Goal: Task Accomplishment & Management: Manage account settings

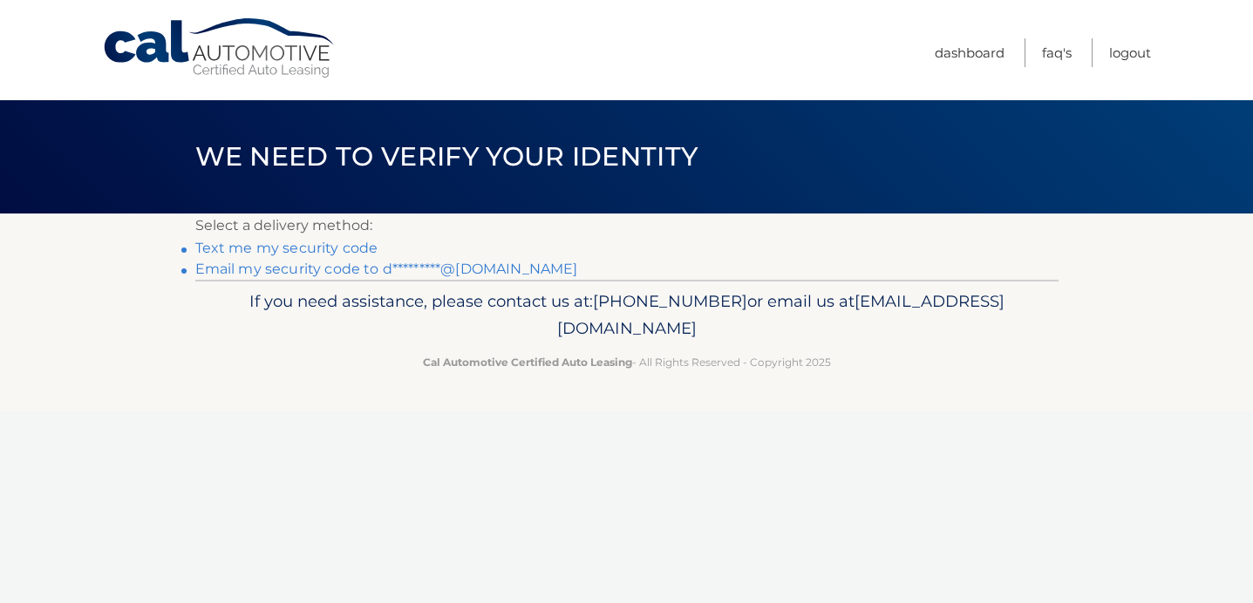
click at [282, 251] on link "Text me my security code" at bounding box center [286, 248] width 183 height 17
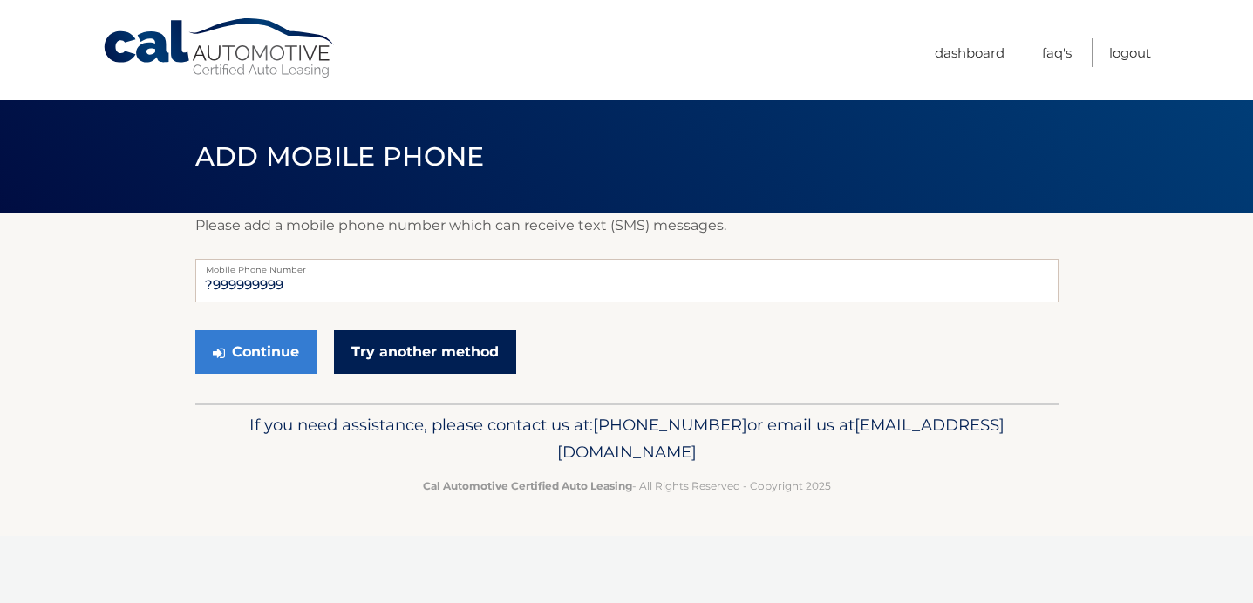
click at [365, 356] on link "Try another method" at bounding box center [425, 352] width 182 height 44
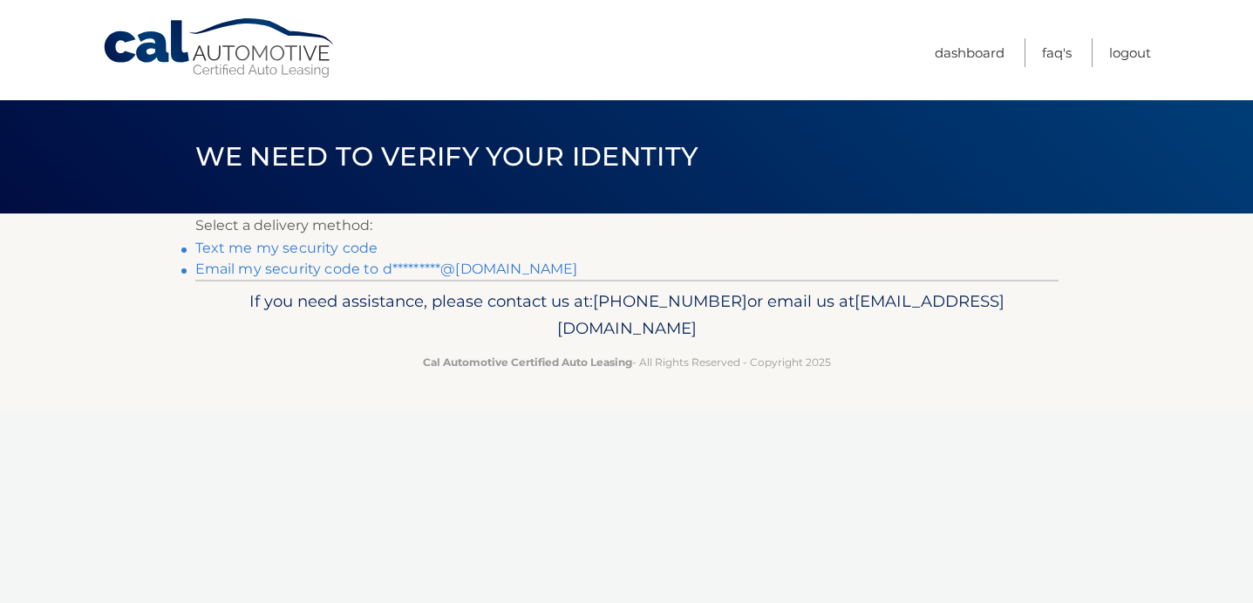
click at [292, 270] on link "Email my security code to d*********@[DOMAIN_NAME]" at bounding box center [386, 269] width 383 height 17
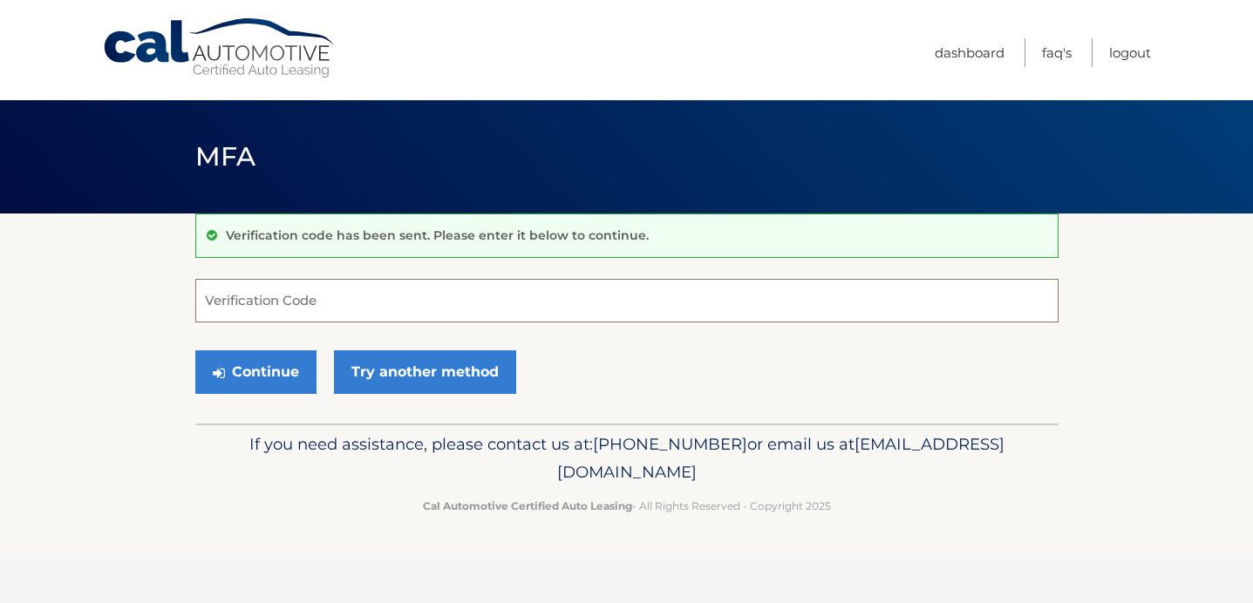
click at [284, 301] on input "Verification Code" at bounding box center [626, 301] width 863 height 44
click at [326, 293] on input "Verification Code" at bounding box center [626, 301] width 863 height 44
type input "282754"
click at [291, 371] on button "Continue" at bounding box center [255, 372] width 121 height 44
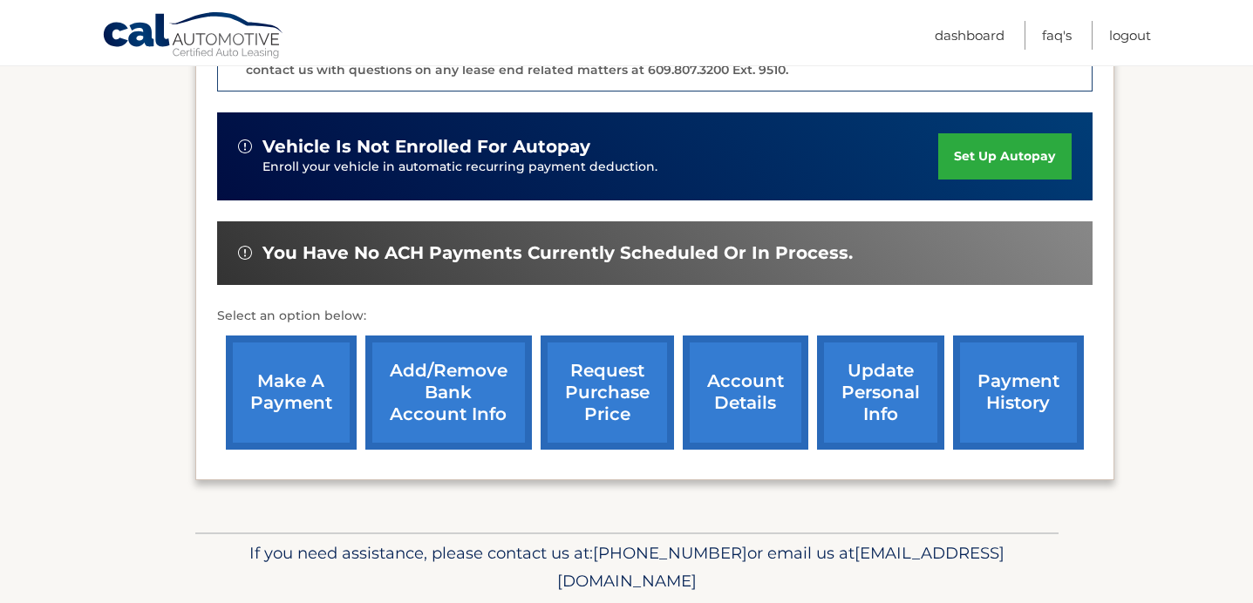
scroll to position [529, 0]
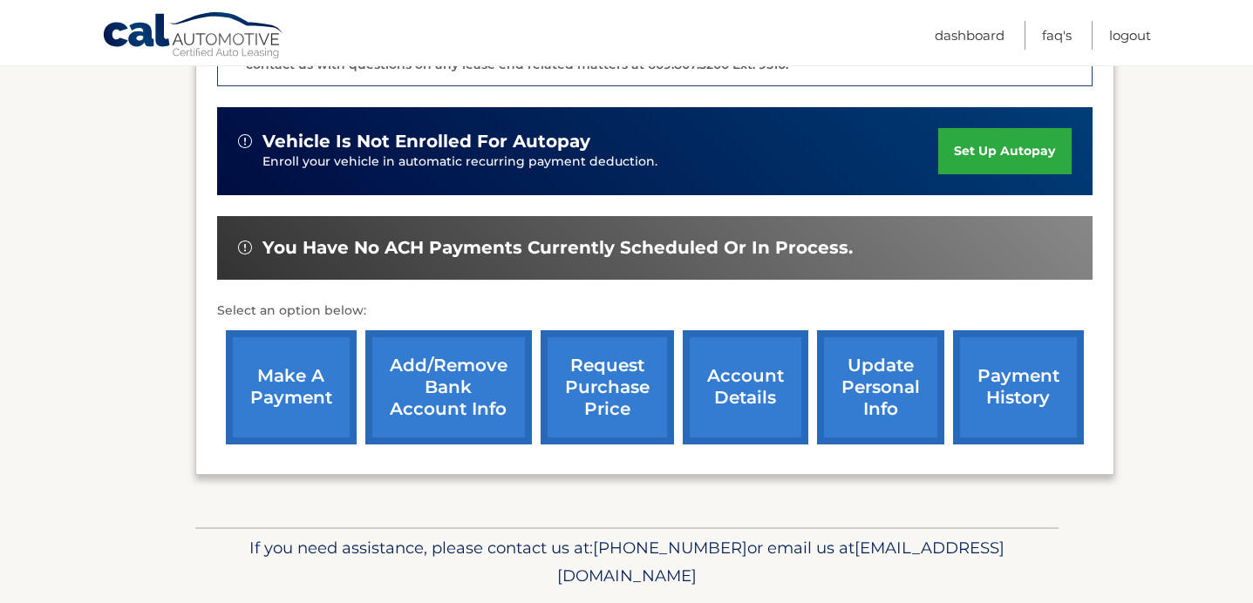
click at [859, 369] on link "update personal info" at bounding box center [880, 387] width 127 height 114
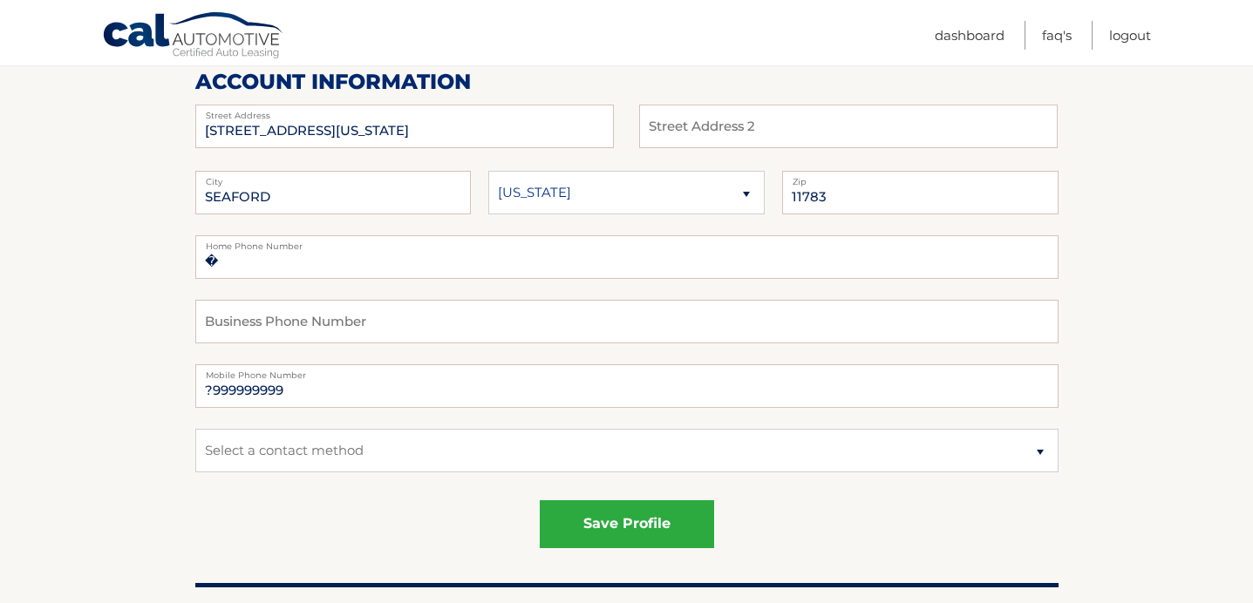
scroll to position [228, 0]
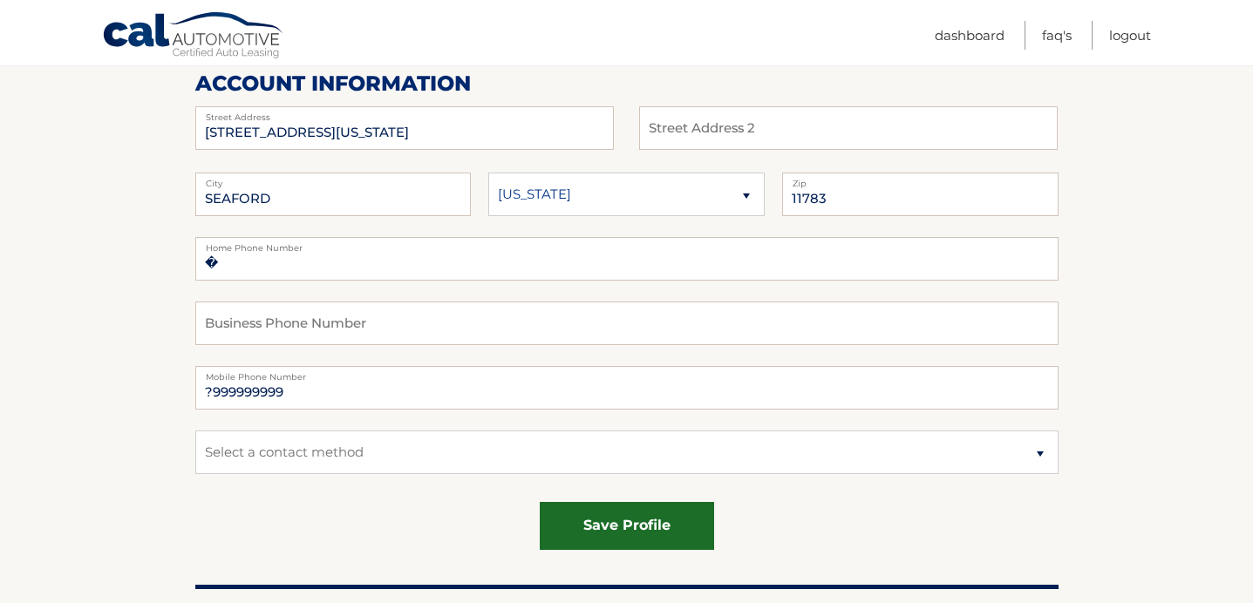
click at [575, 519] on button "save profile" at bounding box center [627, 526] width 174 height 48
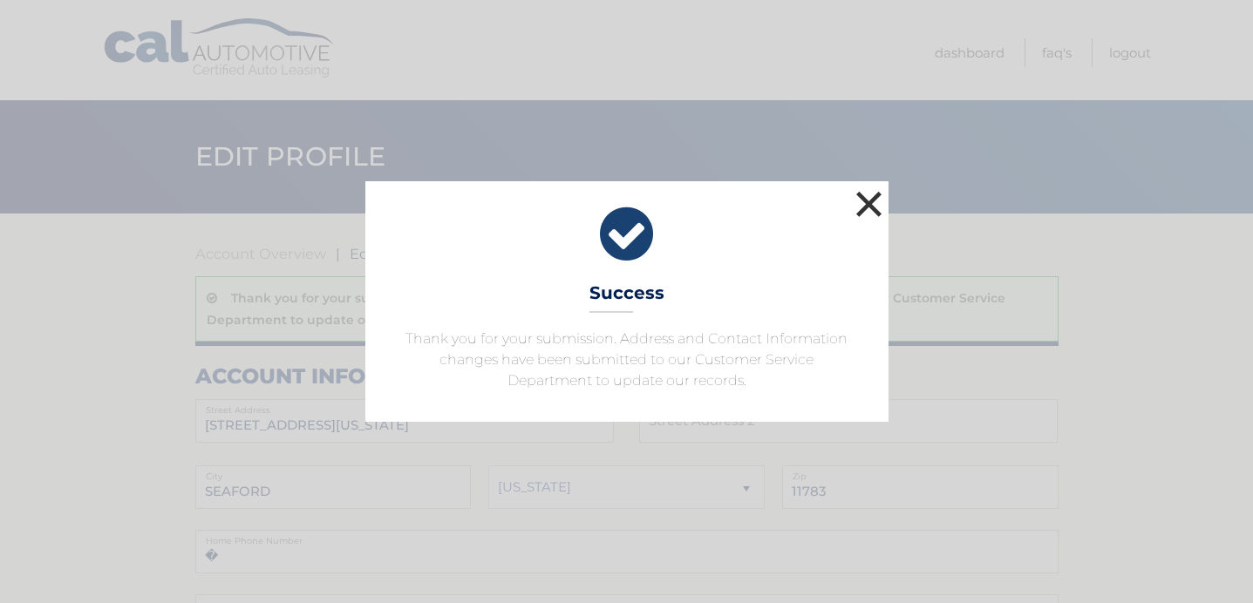
click at [868, 193] on button "×" at bounding box center [869, 204] width 35 height 35
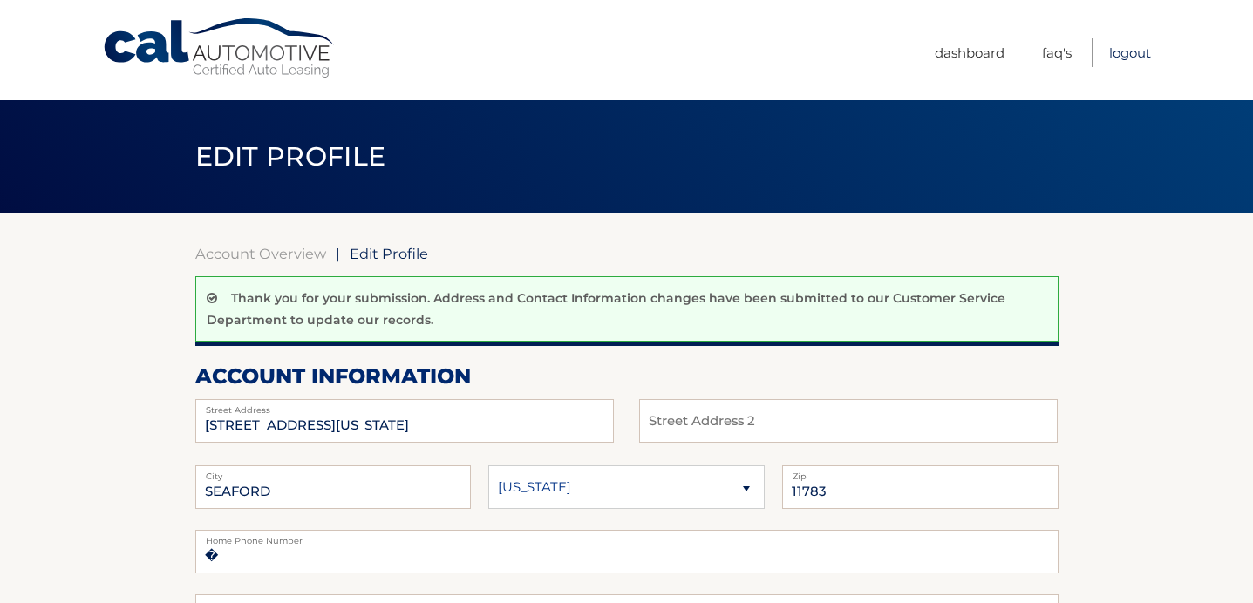
click at [1126, 50] on link "Logout" at bounding box center [1130, 52] width 42 height 29
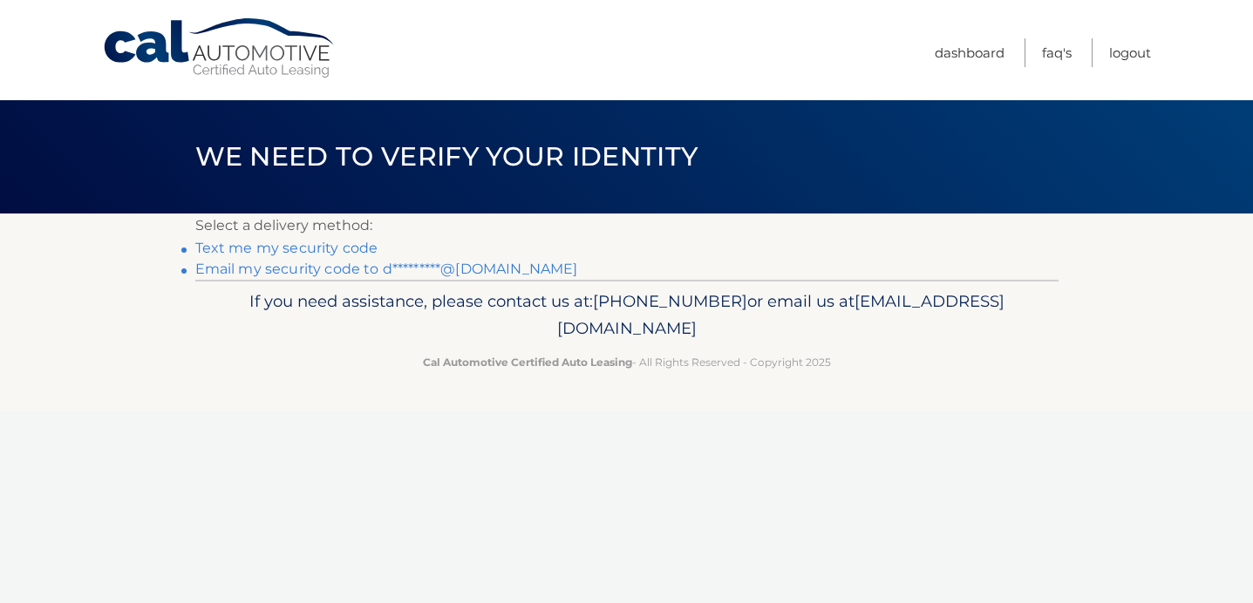
click at [318, 266] on link "Email my security code to d*********@gmail.com" at bounding box center [386, 269] width 383 height 17
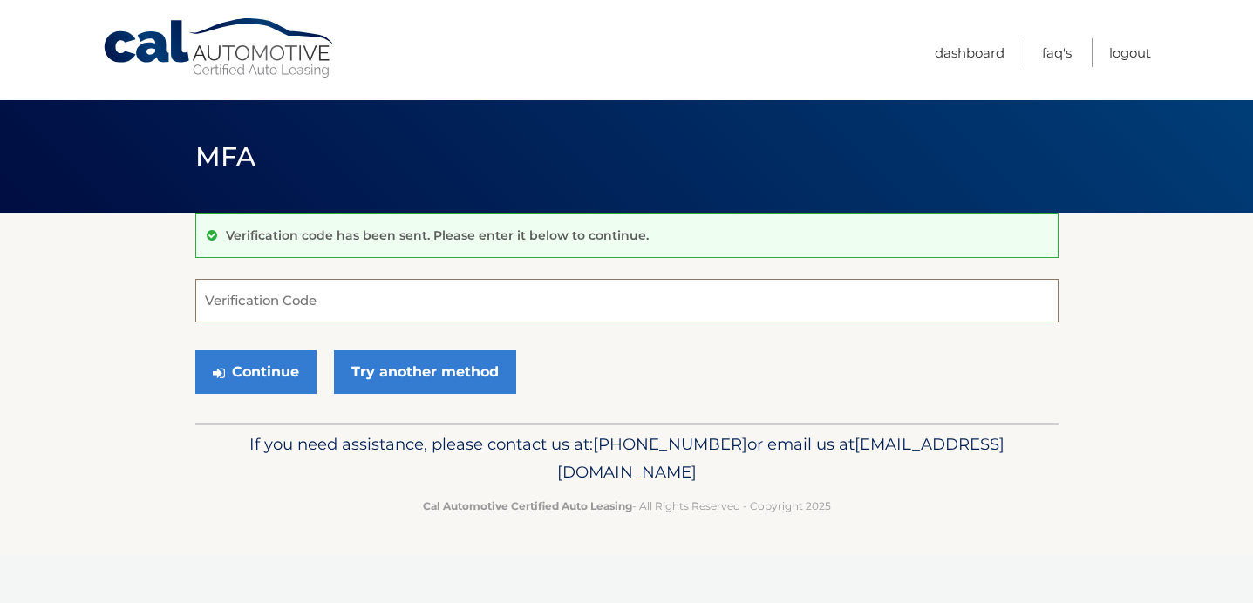
click at [298, 299] on input "Verification Code" at bounding box center [626, 301] width 863 height 44
type input "687488"
click at [228, 377] on button "Continue" at bounding box center [255, 372] width 121 height 44
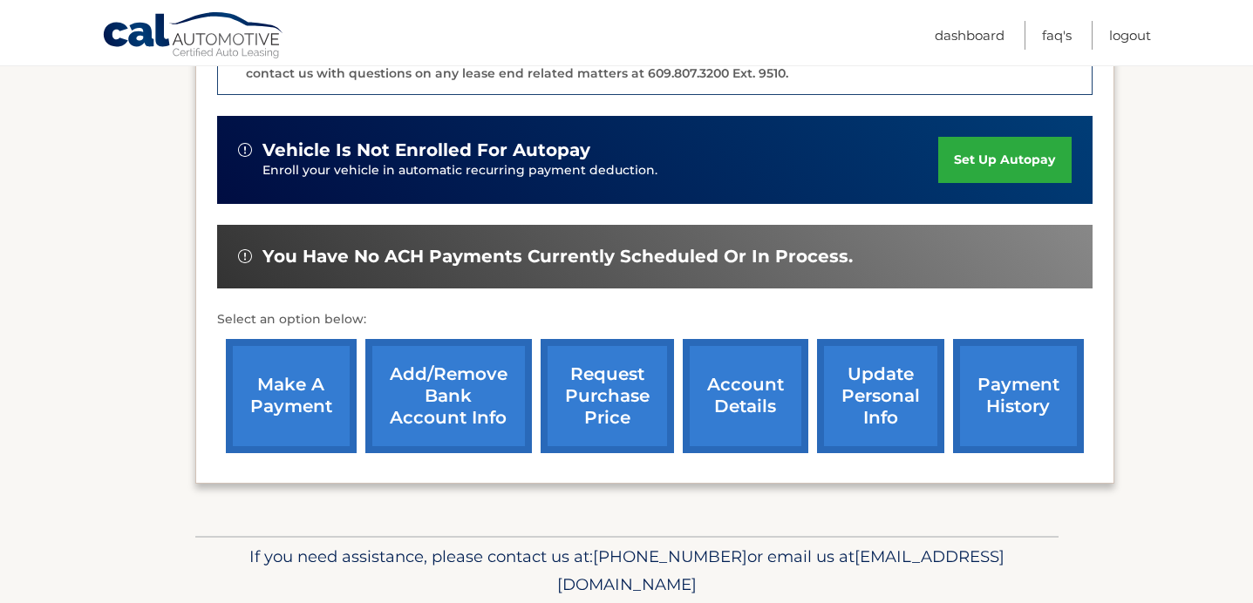
scroll to position [522, 0]
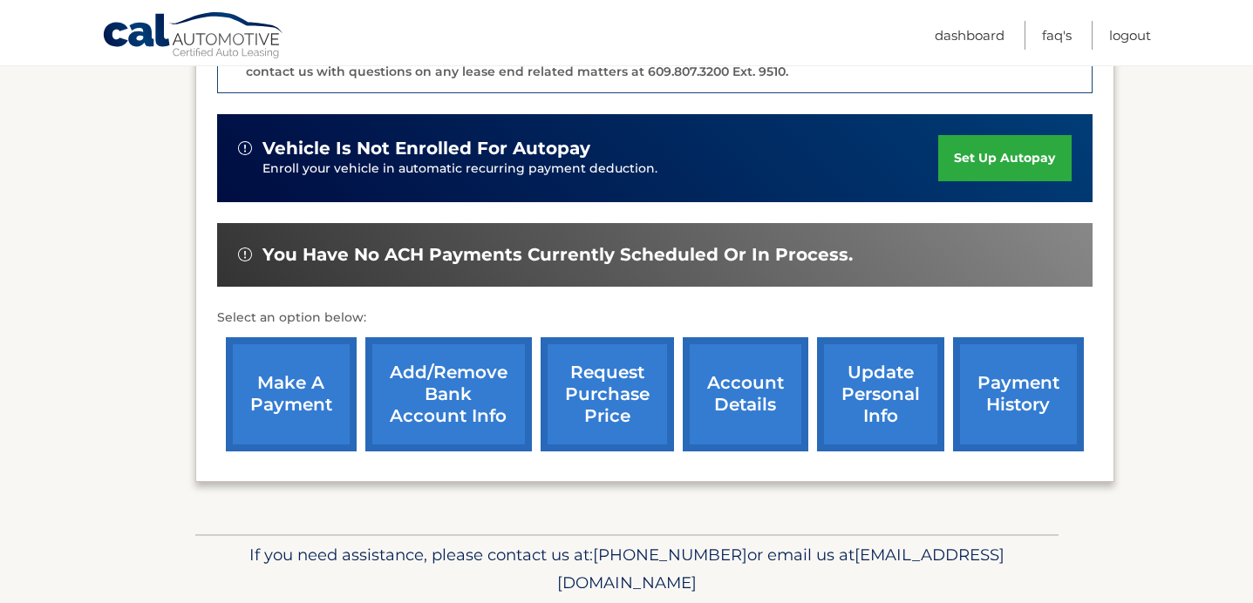
click at [722, 408] on link "account details" at bounding box center [746, 394] width 126 height 114
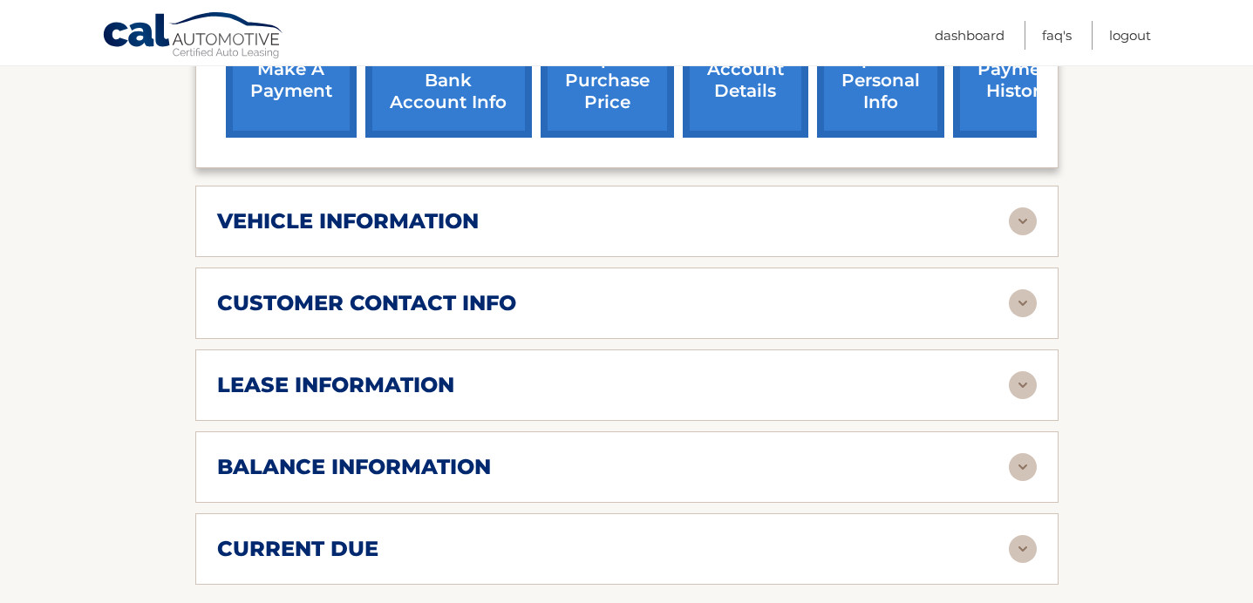
scroll to position [774, 0]
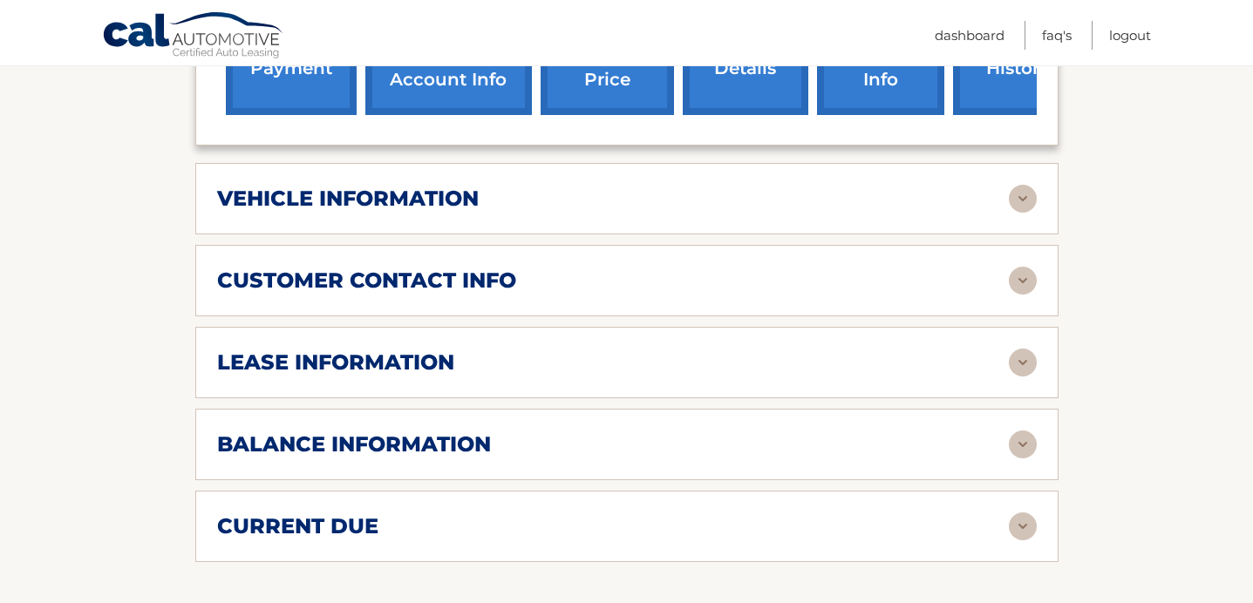
click at [311, 350] on h2 "lease information" at bounding box center [335, 363] width 237 height 26
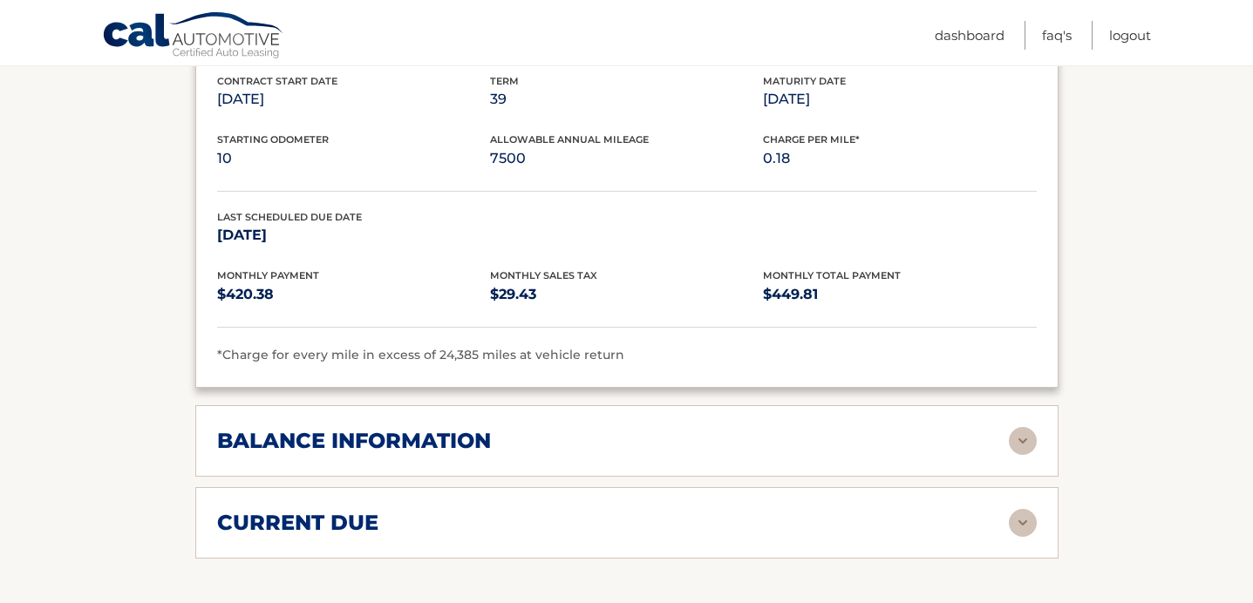
scroll to position [1112, 0]
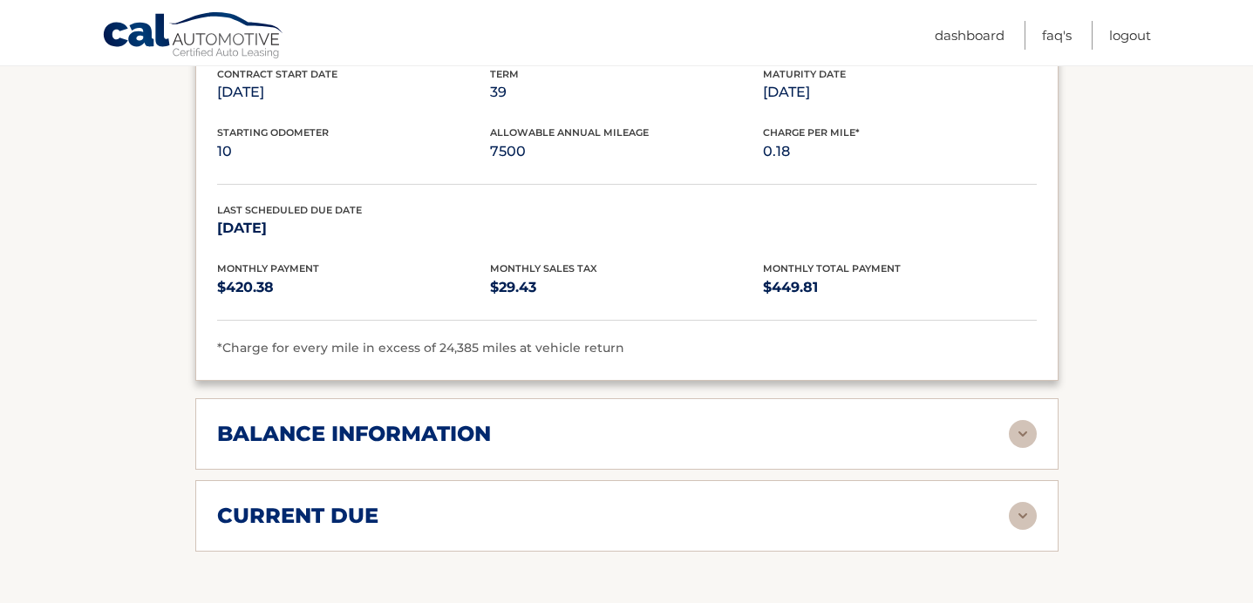
click at [334, 420] on div "balance information" at bounding box center [627, 434] width 820 height 28
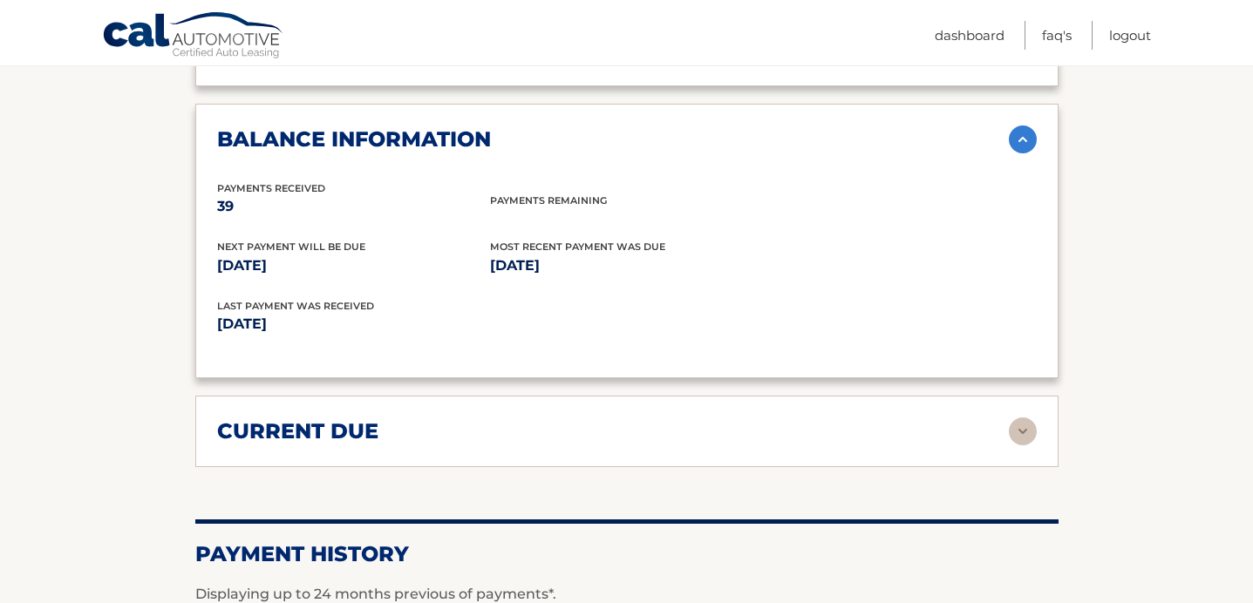
scroll to position [1410, 0]
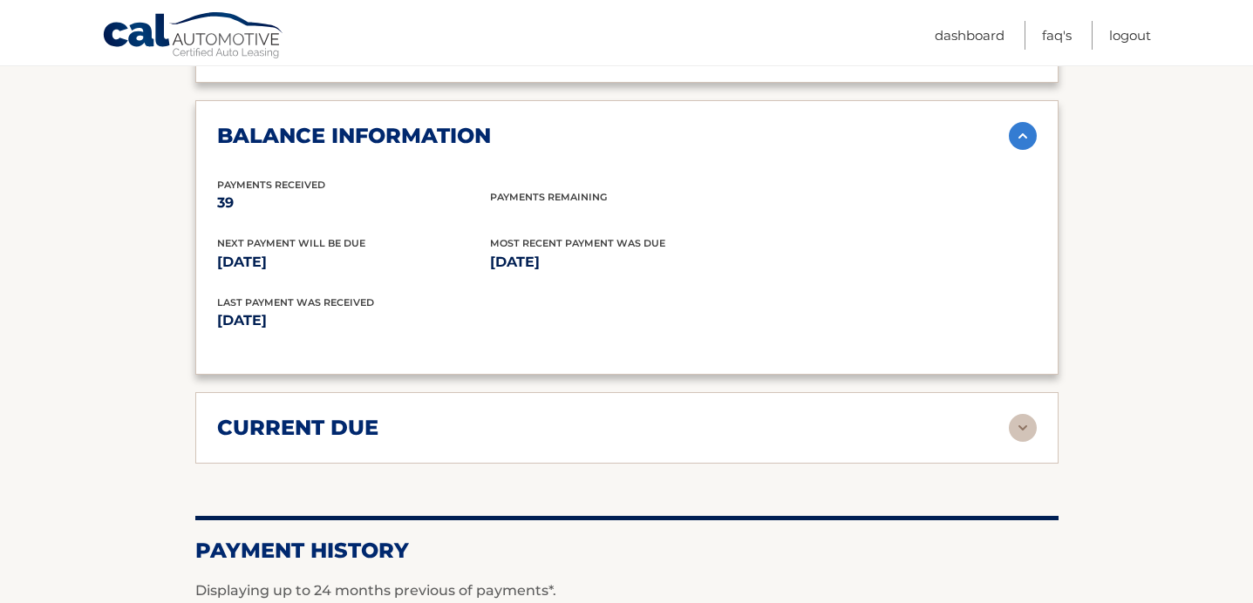
click at [331, 415] on h2 "current due" at bounding box center [297, 428] width 161 height 26
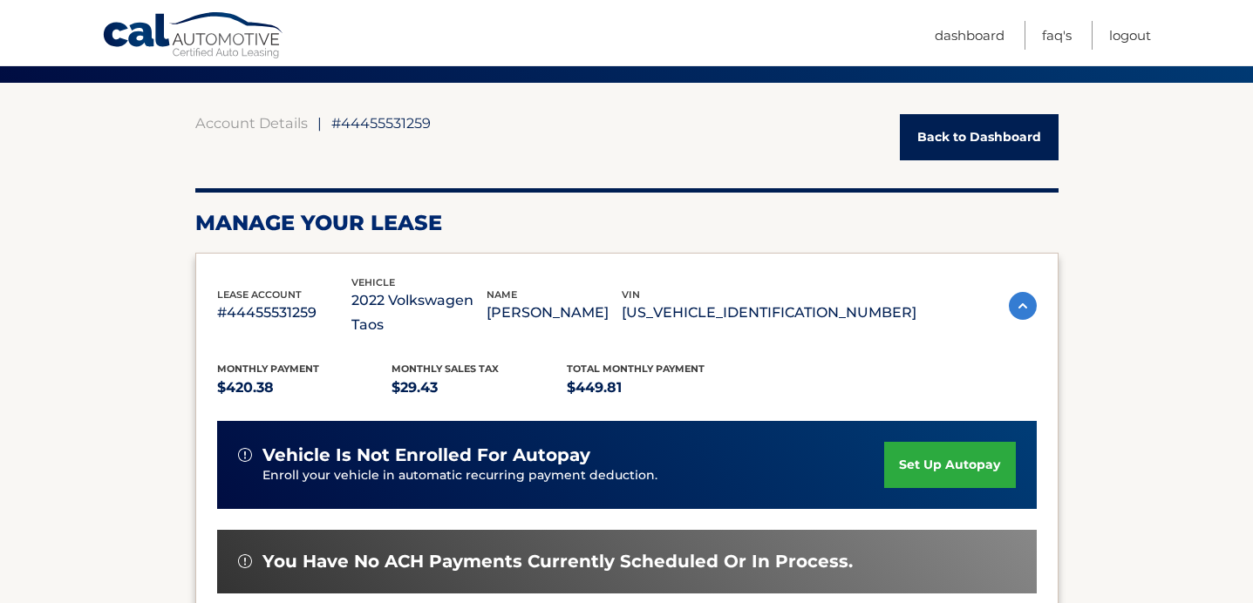
scroll to position [0, 0]
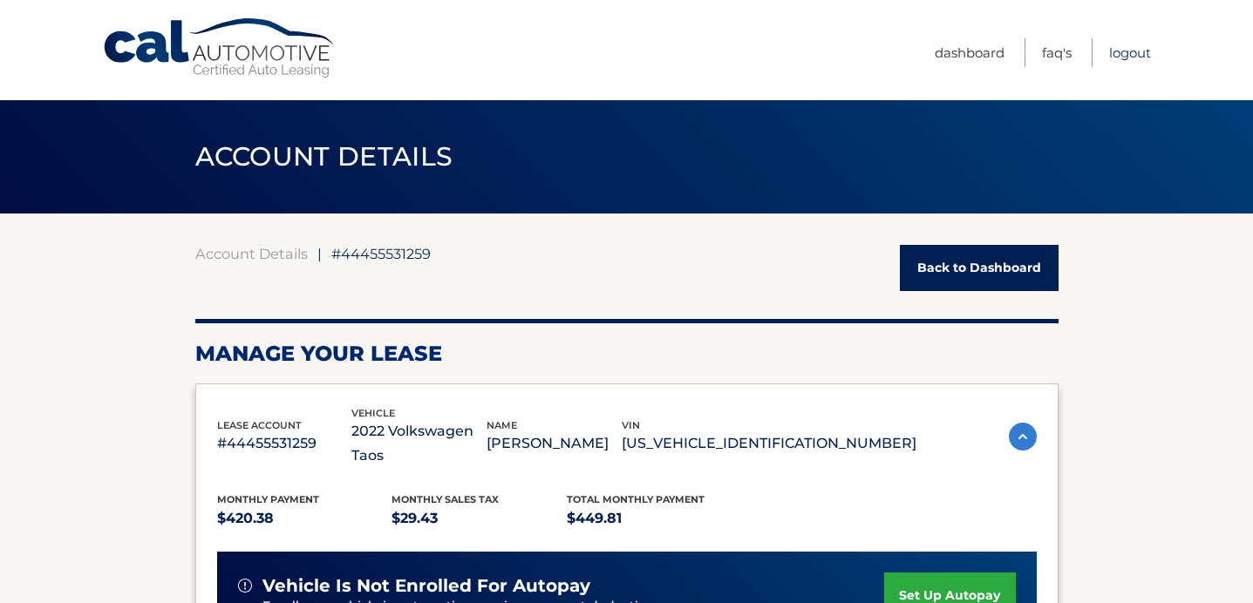
click at [1124, 46] on link "Logout" at bounding box center [1130, 52] width 42 height 29
